Goal: Check status: Check status

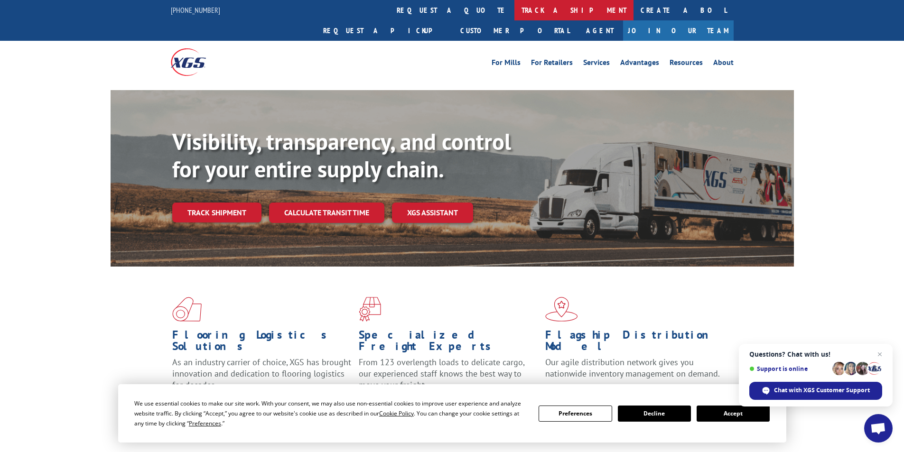
click at [514, 7] on link "track a shipment" at bounding box center [573, 10] width 119 height 20
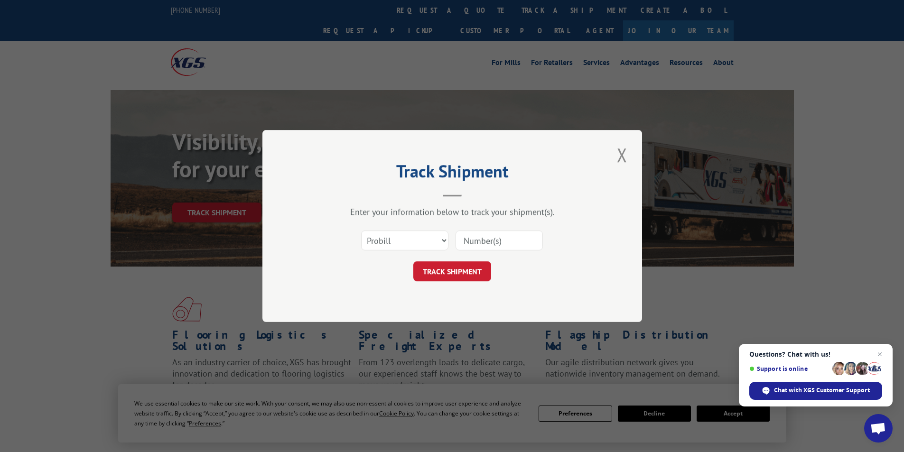
click at [468, 237] on input at bounding box center [499, 241] width 87 height 20
click at [443, 242] on select "Select category... Probill BOL PO" at bounding box center [404, 241] width 87 height 20
select select "bol"
click at [361, 231] on select "Select category... Probill BOL PO" at bounding box center [404, 241] width 87 height 20
click at [490, 246] on input at bounding box center [499, 241] width 87 height 20
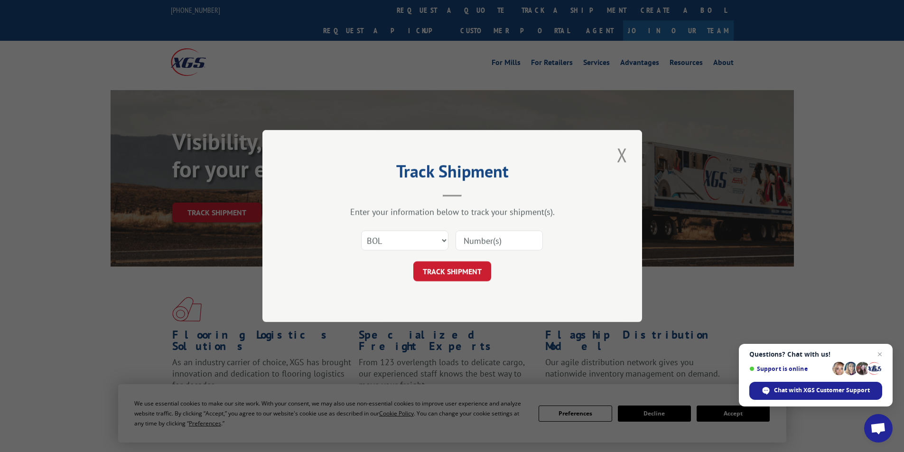
paste input "17512803"
type input "17512803"
click at [472, 272] on button "TRACK SHIPMENT" at bounding box center [452, 272] width 78 height 20
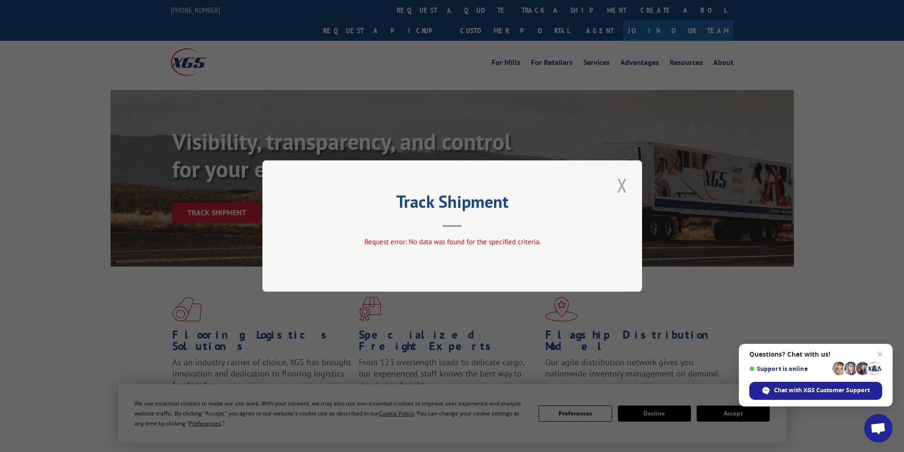
click at [619, 186] on button "Close modal" at bounding box center [622, 185] width 16 height 26
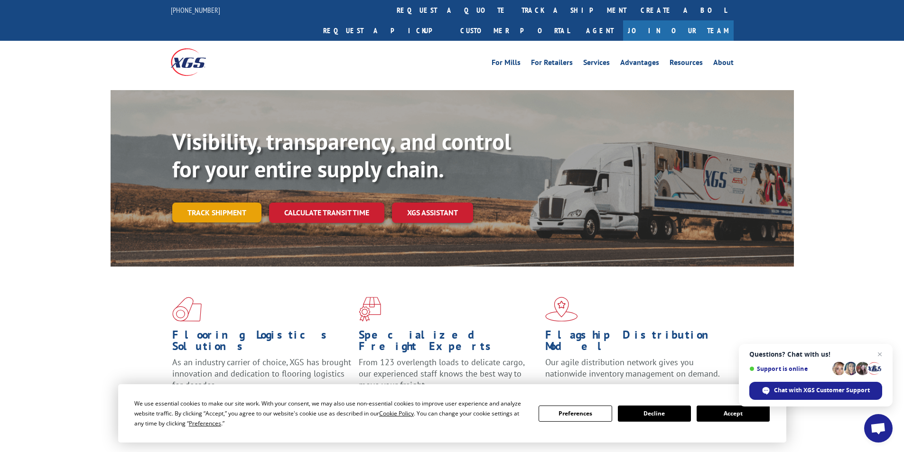
click at [231, 182] on div "Visibility, transparency, and control for your entire supply chain. Track shipm…" at bounding box center [483, 194] width 622 height 132
click at [231, 203] on link "Track shipment" at bounding box center [216, 213] width 89 height 20
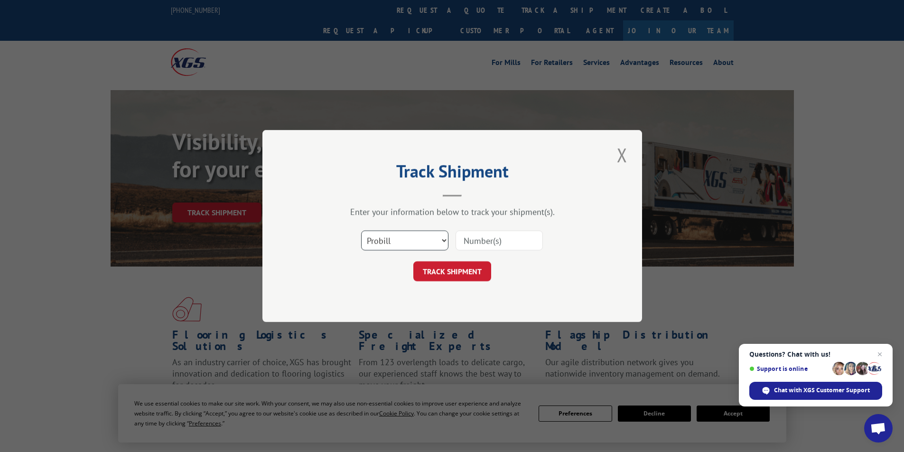
click at [441, 243] on select "Select category... Probill BOL PO" at bounding box center [404, 241] width 87 height 20
select select "po"
click at [361, 231] on select "Select category... Probill BOL PO" at bounding box center [404, 241] width 87 height 20
click at [511, 237] on input at bounding box center [499, 241] width 87 height 20
type input "17512803"
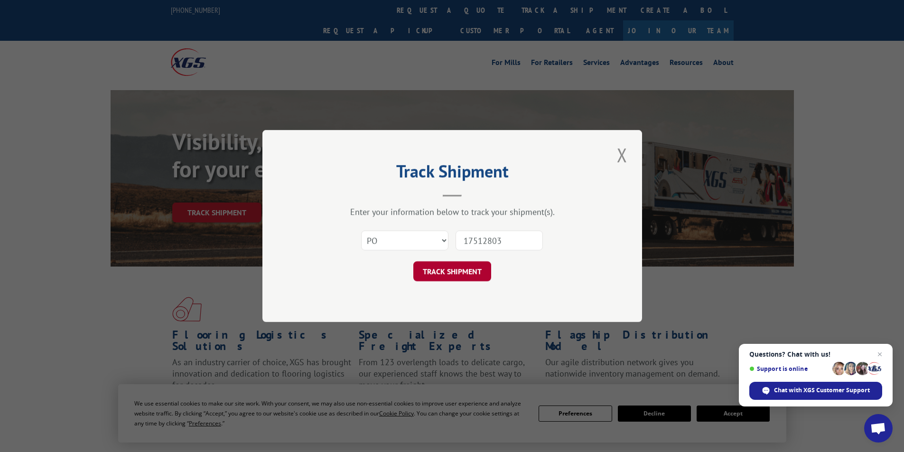
click at [481, 272] on button "TRACK SHIPMENT" at bounding box center [452, 272] width 78 height 20
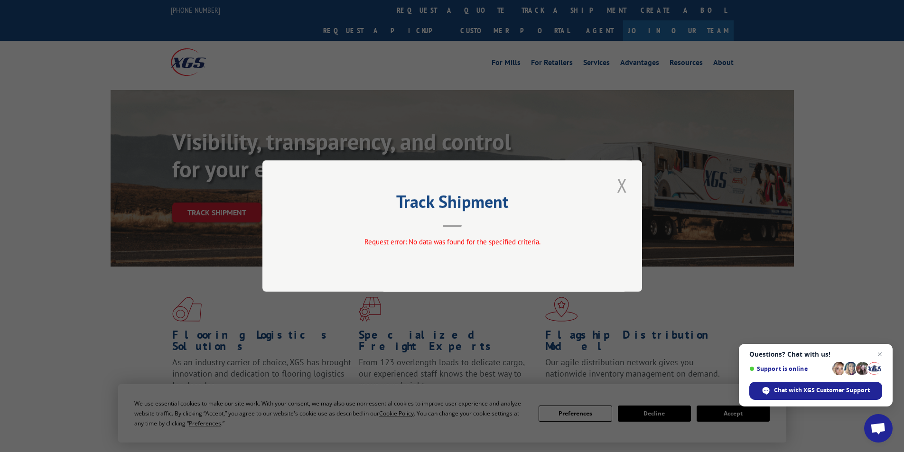
click at [618, 187] on button "Close modal" at bounding box center [622, 185] width 16 height 26
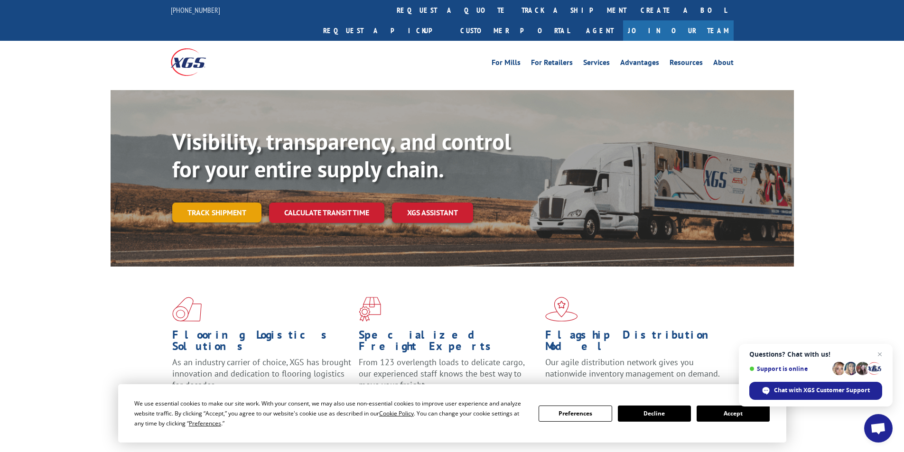
click at [200, 203] on link "Track shipment" at bounding box center [216, 213] width 89 height 20
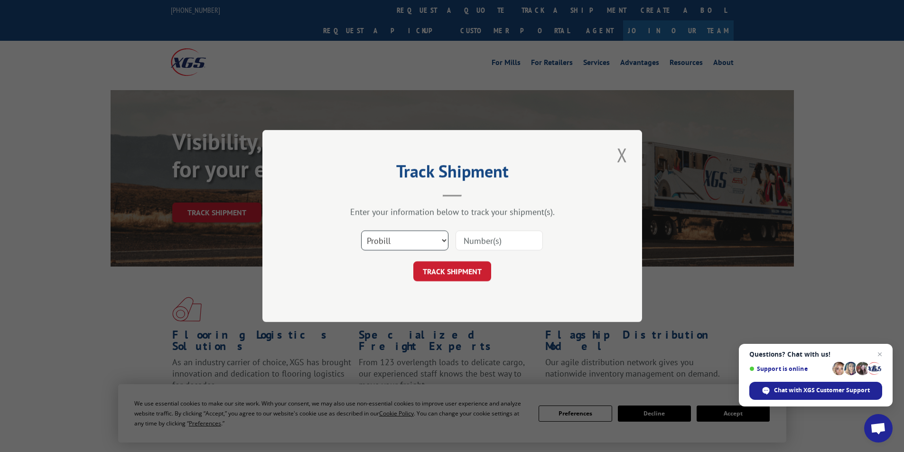
click at [433, 240] on select "Select category... Probill BOL PO" at bounding box center [404, 241] width 87 height 20
select select "bol"
click at [361, 231] on select "Select category... Probill BOL PO" at bounding box center [404, 241] width 87 height 20
click at [460, 241] on input at bounding box center [499, 241] width 87 height 20
type input "17512803"
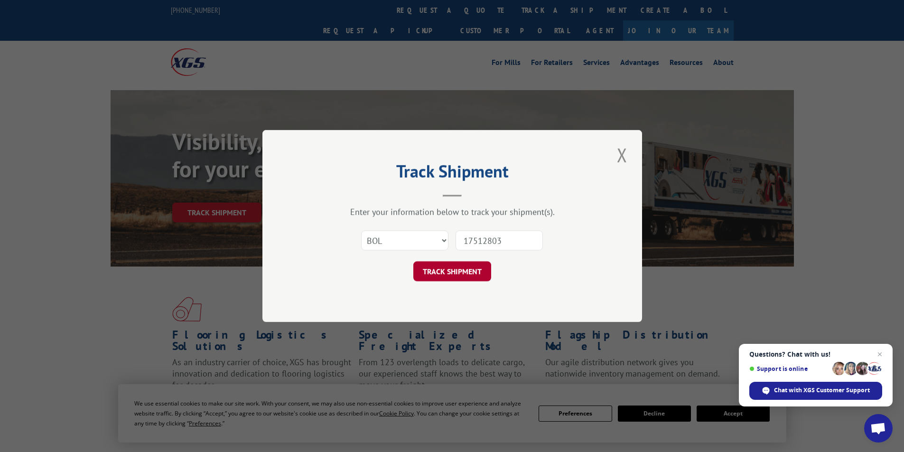
click at [463, 274] on button "TRACK SHIPMENT" at bounding box center [452, 272] width 78 height 20
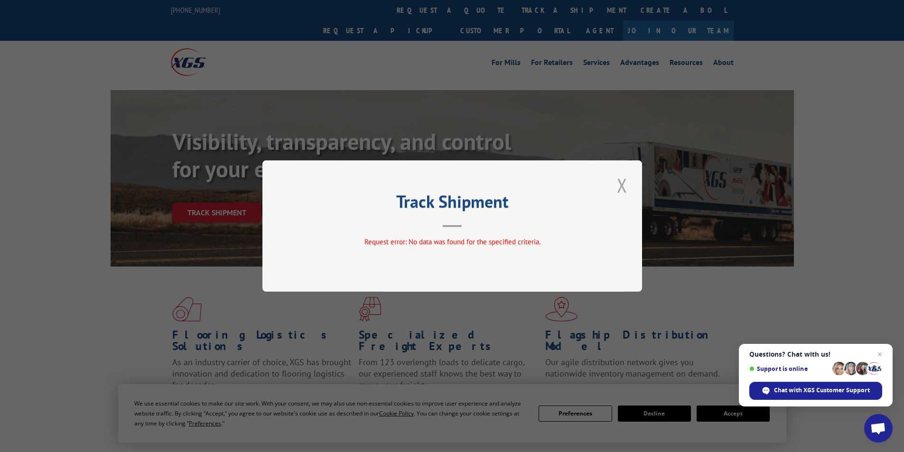
click at [625, 187] on button "Close modal" at bounding box center [622, 185] width 16 height 26
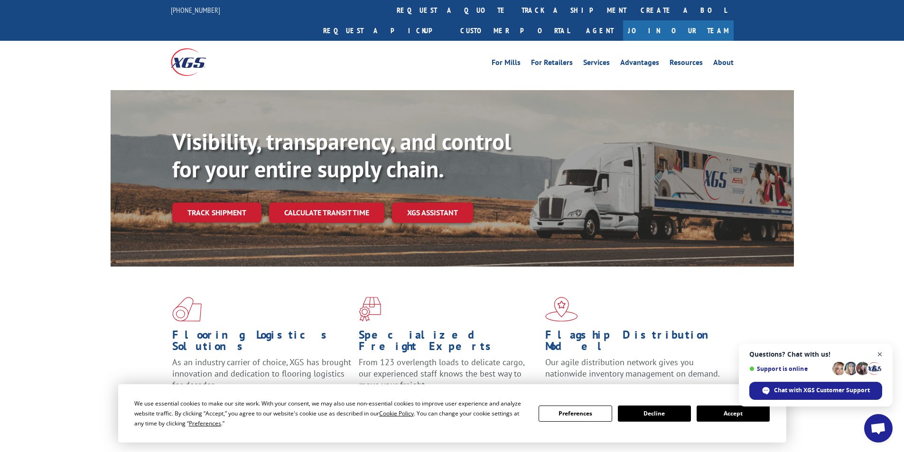
click at [882, 354] on span "Open chat" at bounding box center [880, 355] width 12 height 12
